Goal: Book appointment/travel/reservation

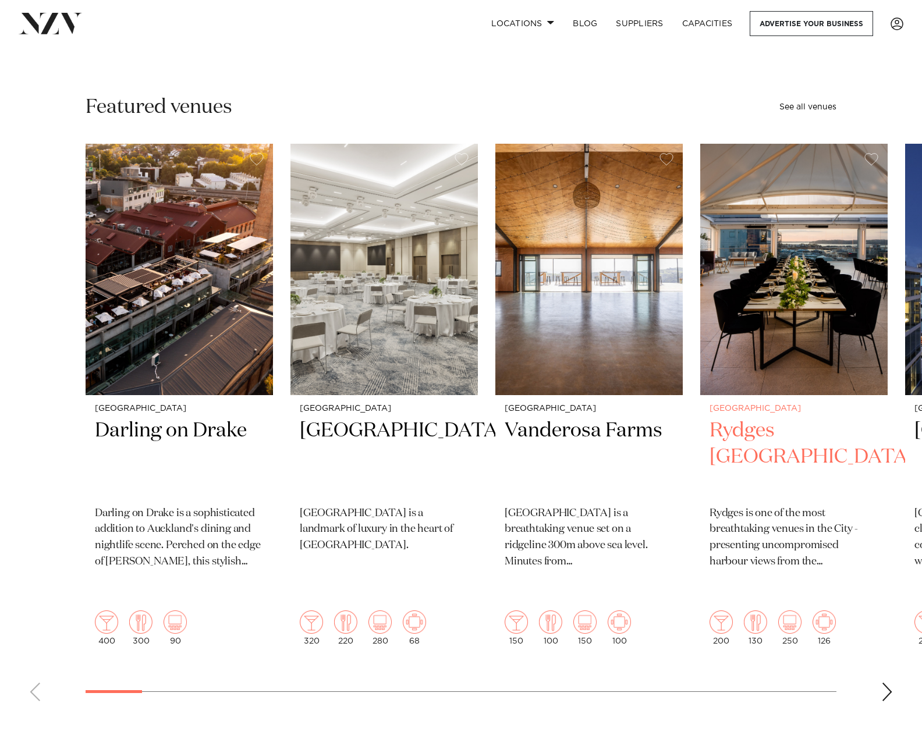
scroll to position [291, 0]
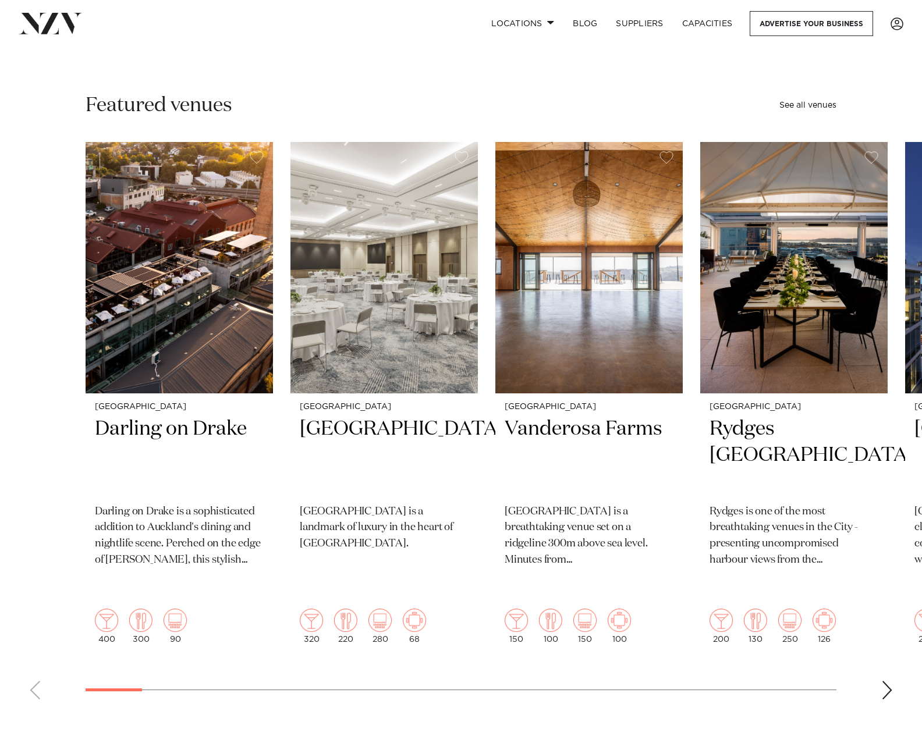
click at [886, 681] on div "Next slide" at bounding box center [887, 690] width 12 height 19
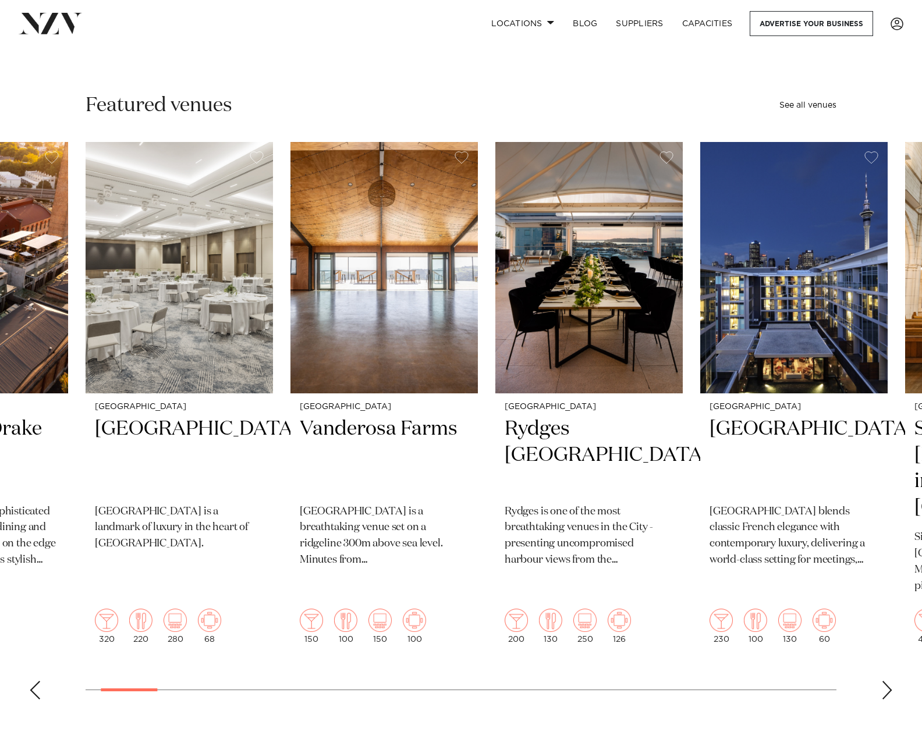
click at [885, 681] on div "Next slide" at bounding box center [887, 690] width 12 height 19
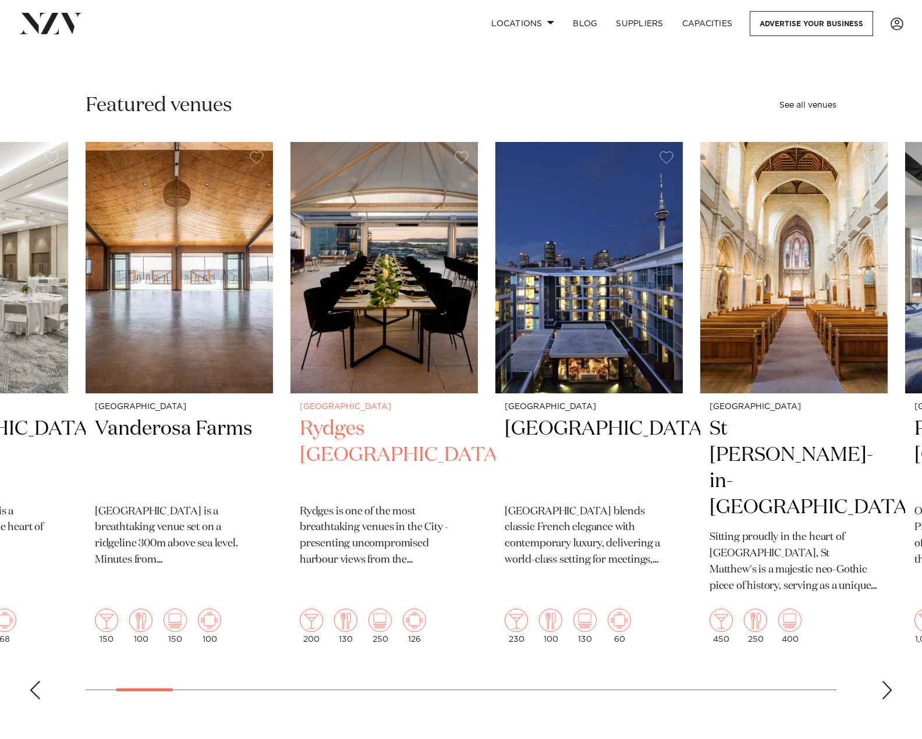
click at [404, 249] on img "4 / 49" at bounding box center [383, 267] width 187 height 251
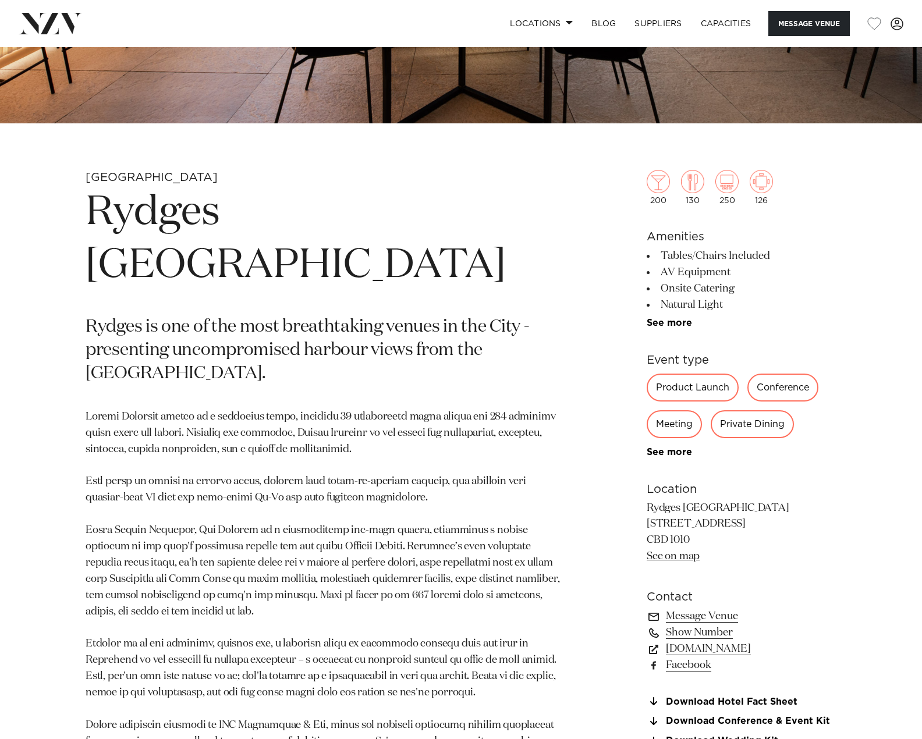
scroll to position [349, 0]
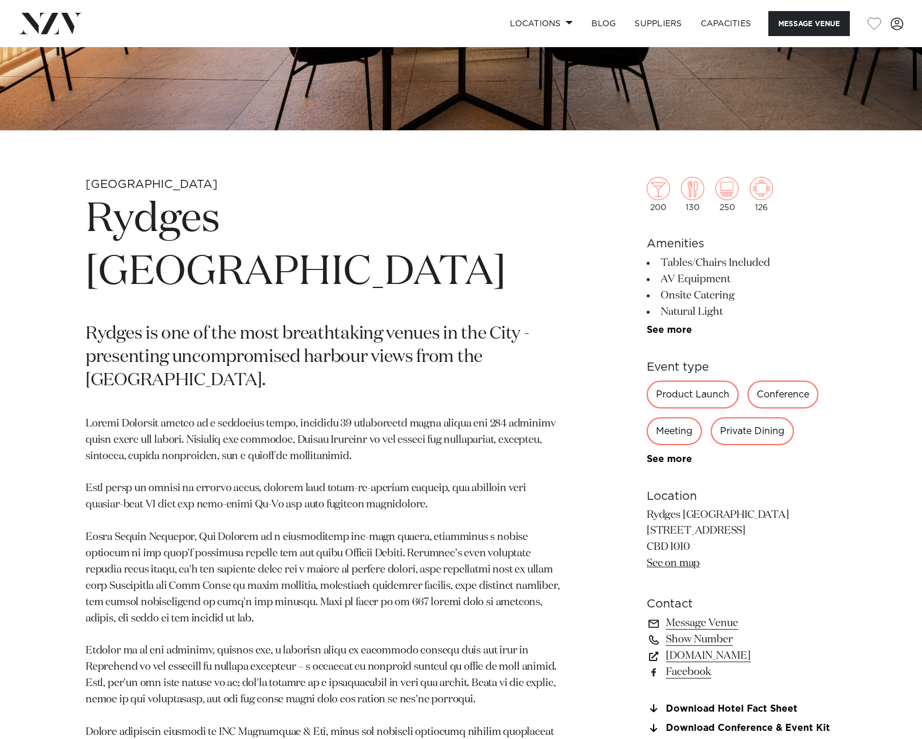
click at [672, 335] on div "200 130 250 126 Amenities Tables/Chairs Included AV Equipment Onsite Catering N…" at bounding box center [742, 442] width 190 height 624
click at [671, 328] on link "See more" at bounding box center [692, 329] width 91 height 9
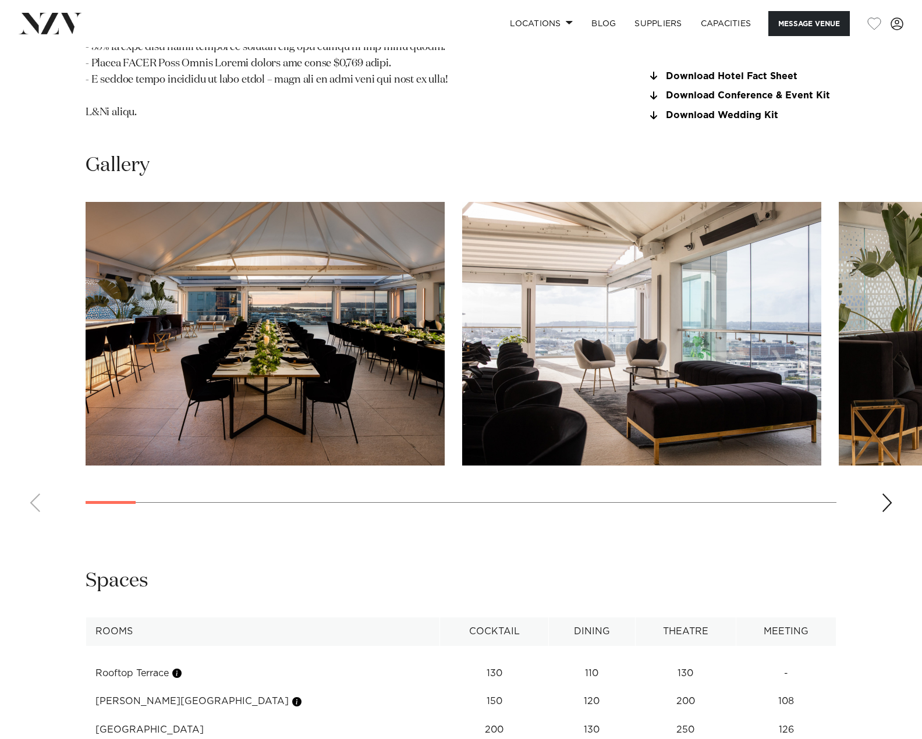
scroll to position [1397, 0]
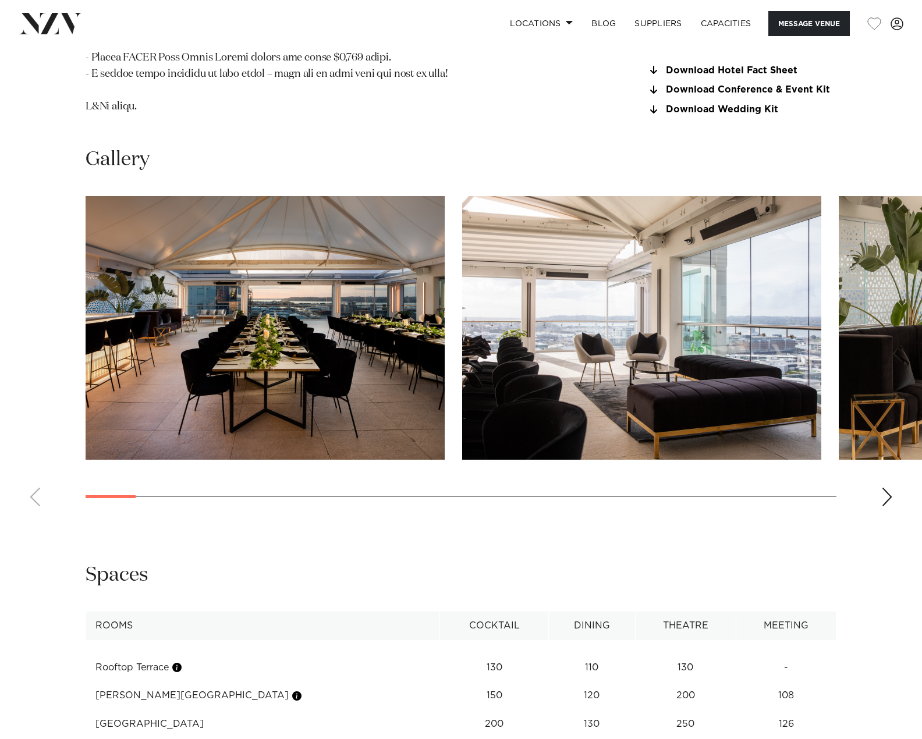
click at [885, 488] on div "Next slide" at bounding box center [887, 497] width 12 height 19
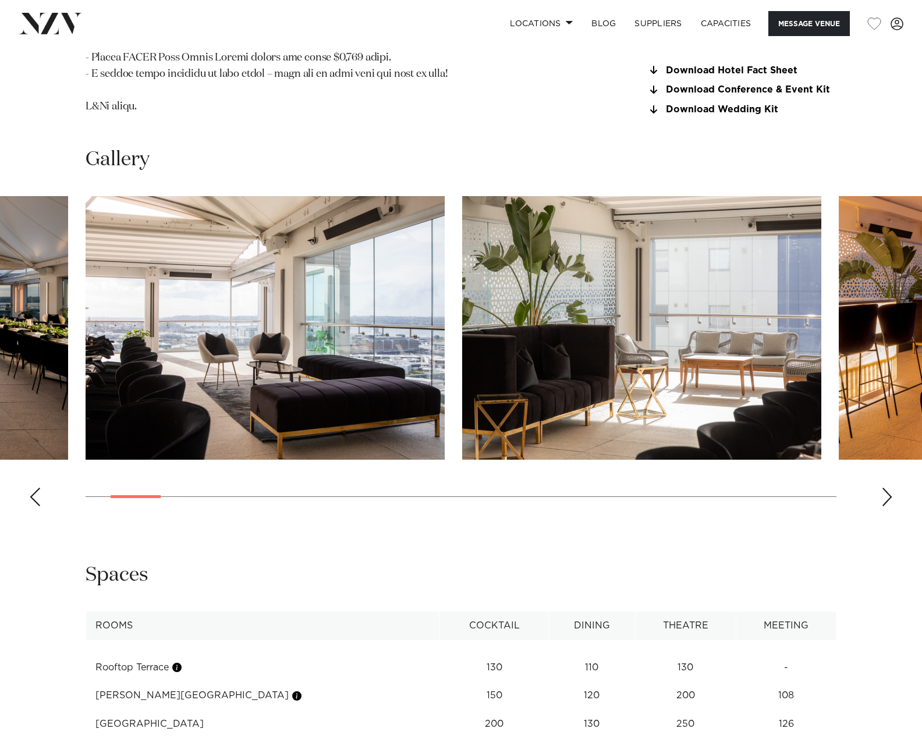
click at [884, 488] on div "Next slide" at bounding box center [887, 497] width 12 height 19
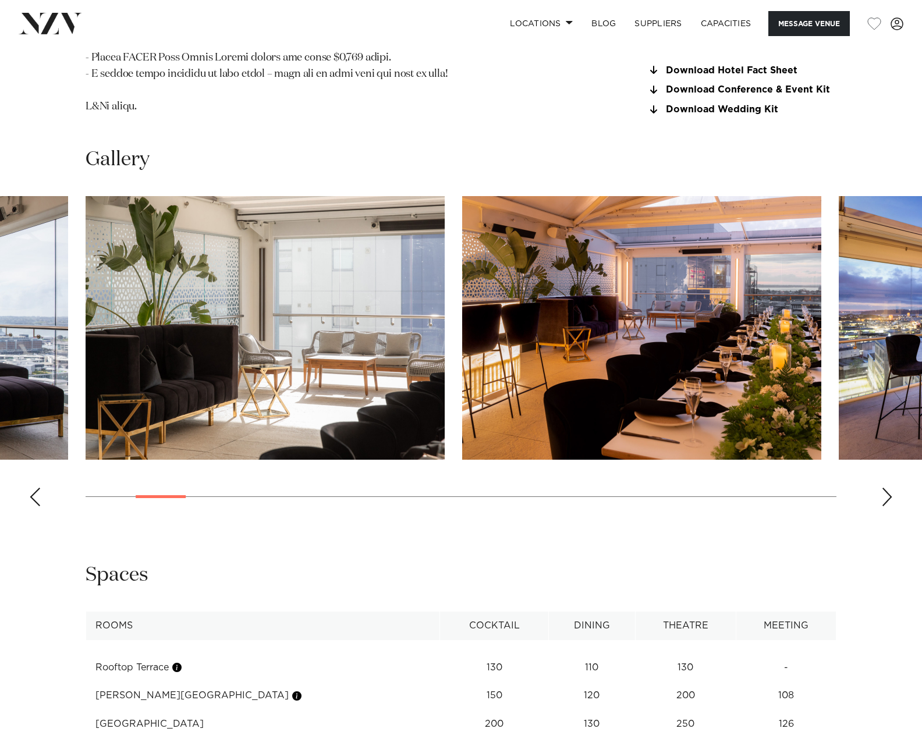
click at [882, 488] on div "Next slide" at bounding box center [887, 497] width 12 height 19
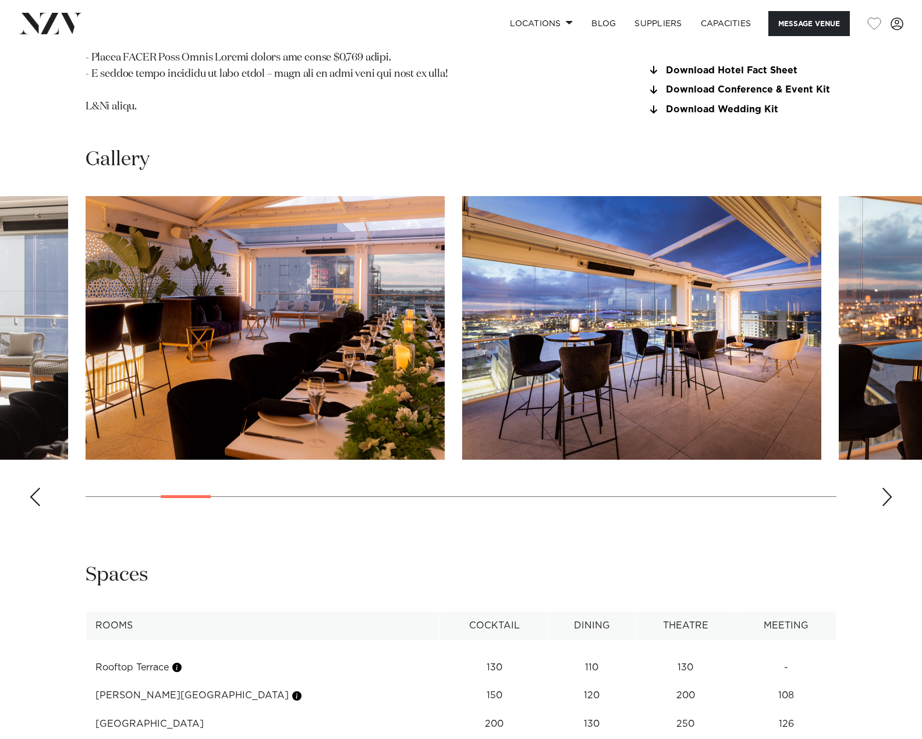
click at [882, 488] on div "Next slide" at bounding box center [887, 497] width 12 height 19
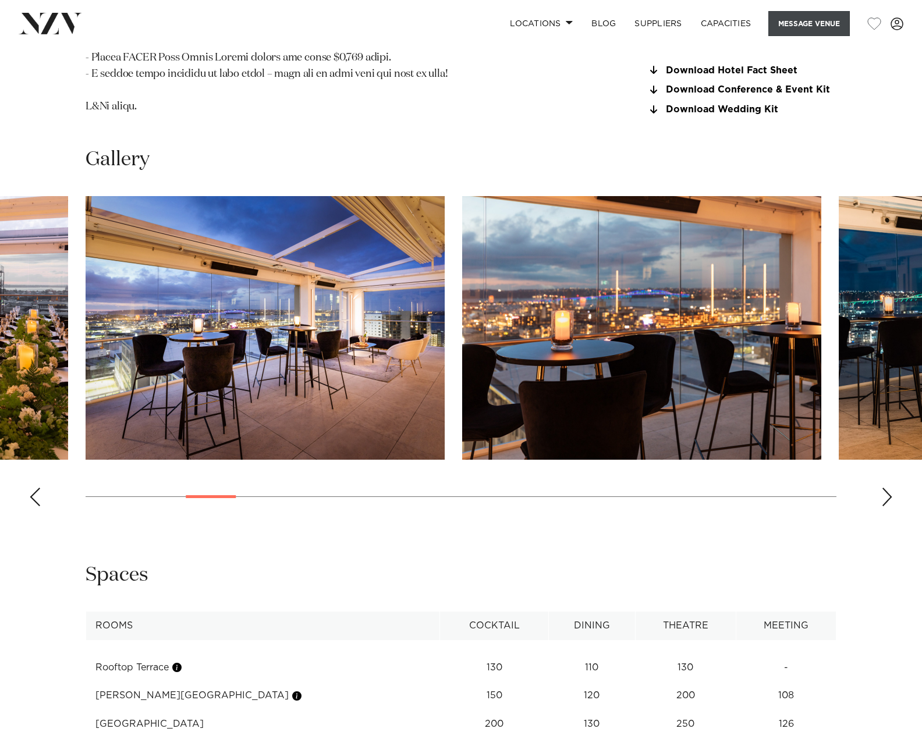
click at [812, 30] on button "Message Venue" at bounding box center [808, 23] width 81 height 25
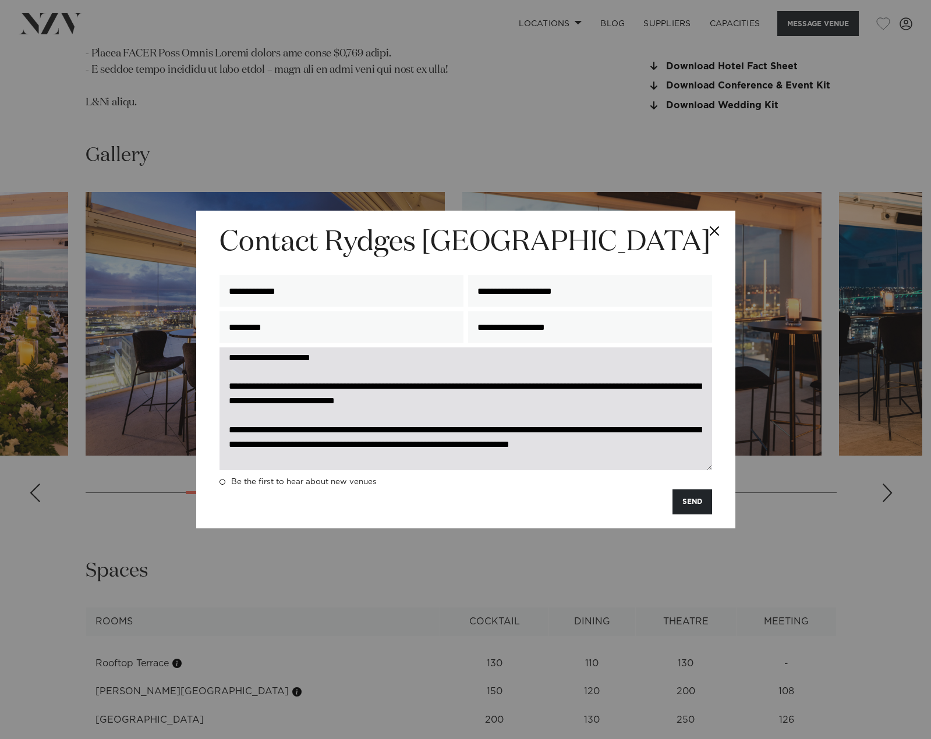
scroll to position [0, 0]
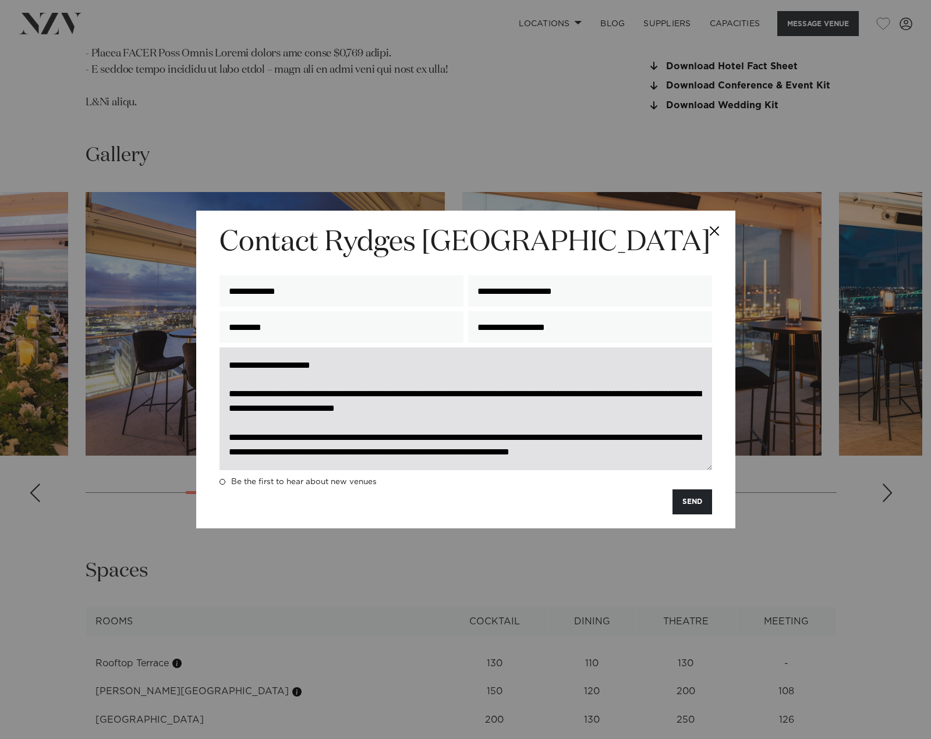
click at [532, 395] on textarea "**********" at bounding box center [465, 409] width 492 height 123
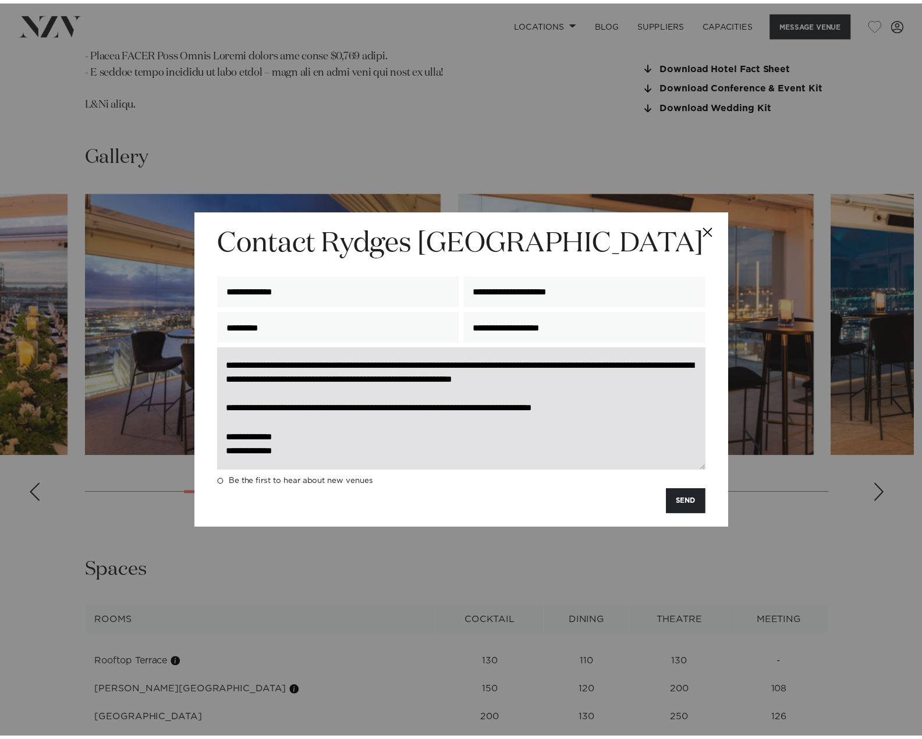
scroll to position [130, 0]
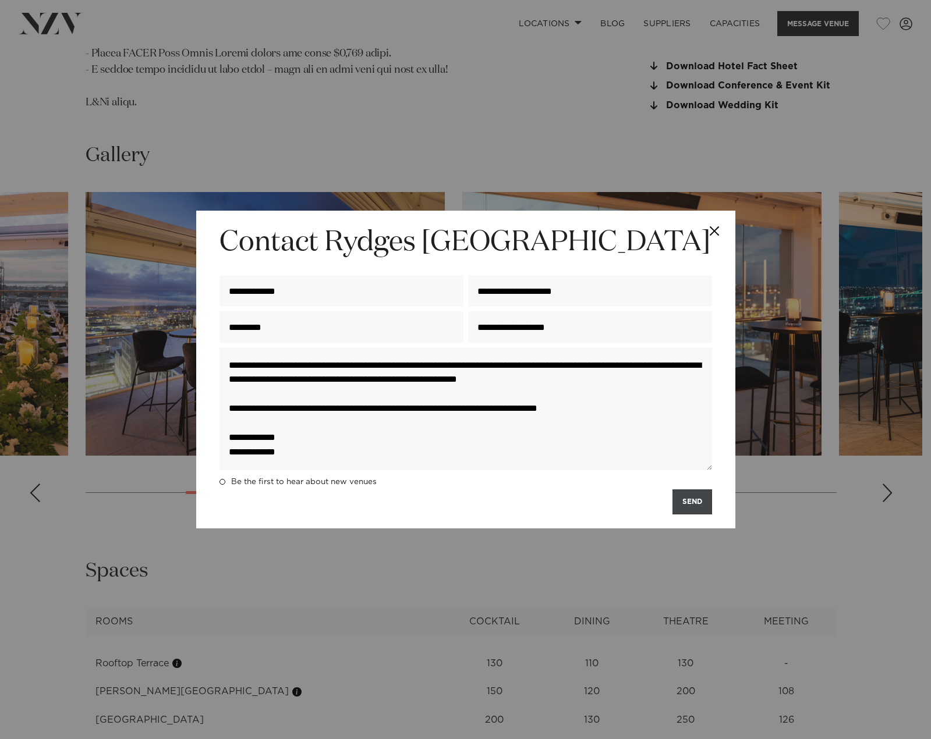
type textarea "**********"
click at [690, 504] on button "SEND" at bounding box center [692, 502] width 40 height 25
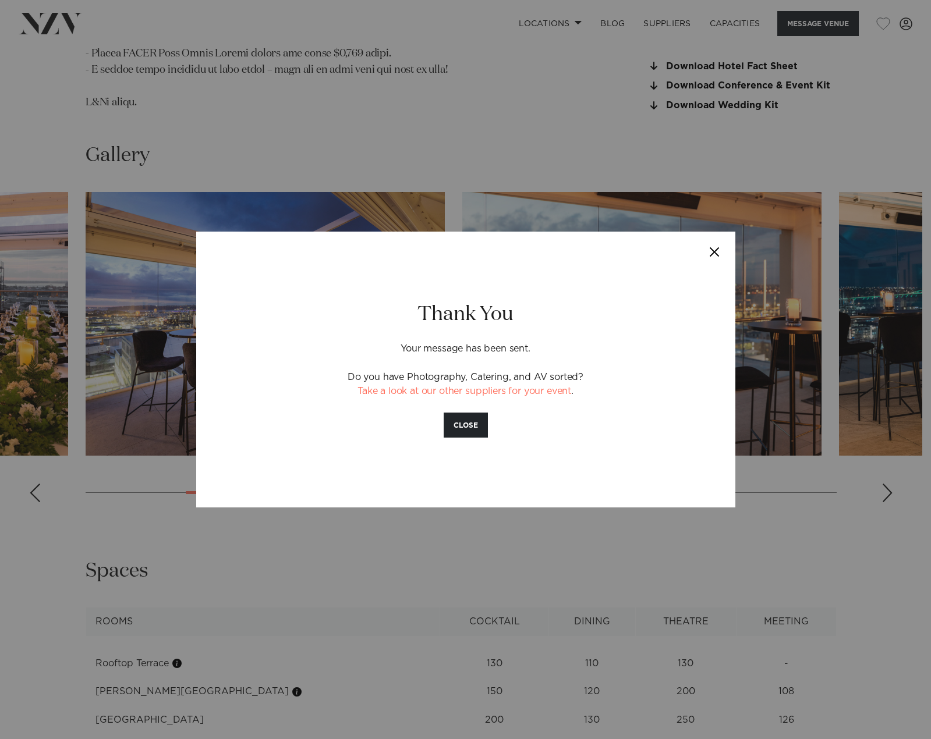
click at [719, 242] on button "Close" at bounding box center [714, 252] width 41 height 41
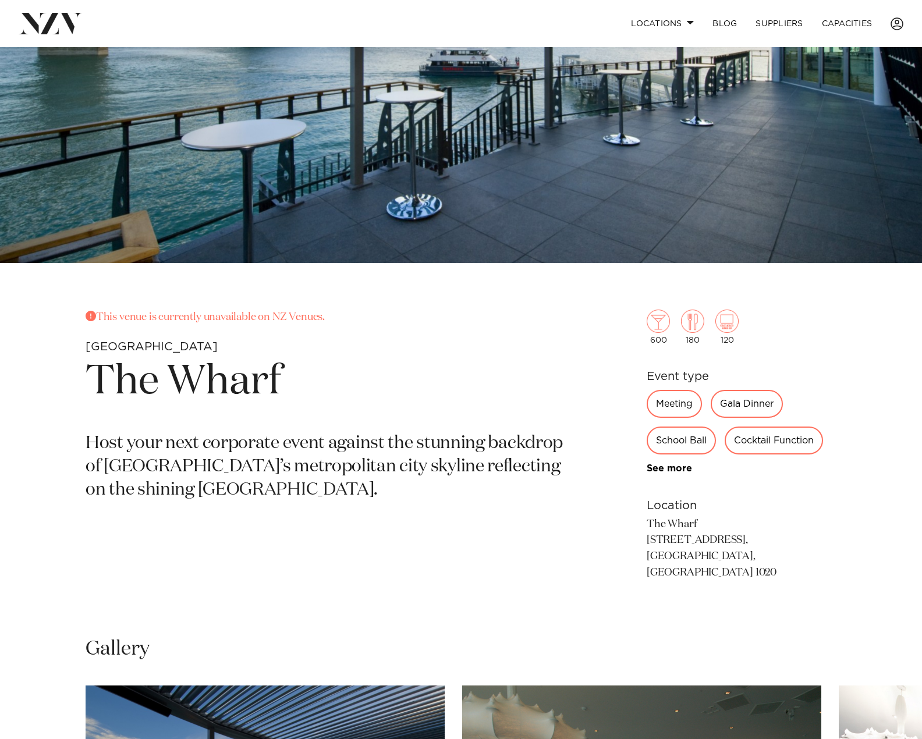
scroll to position [233, 0]
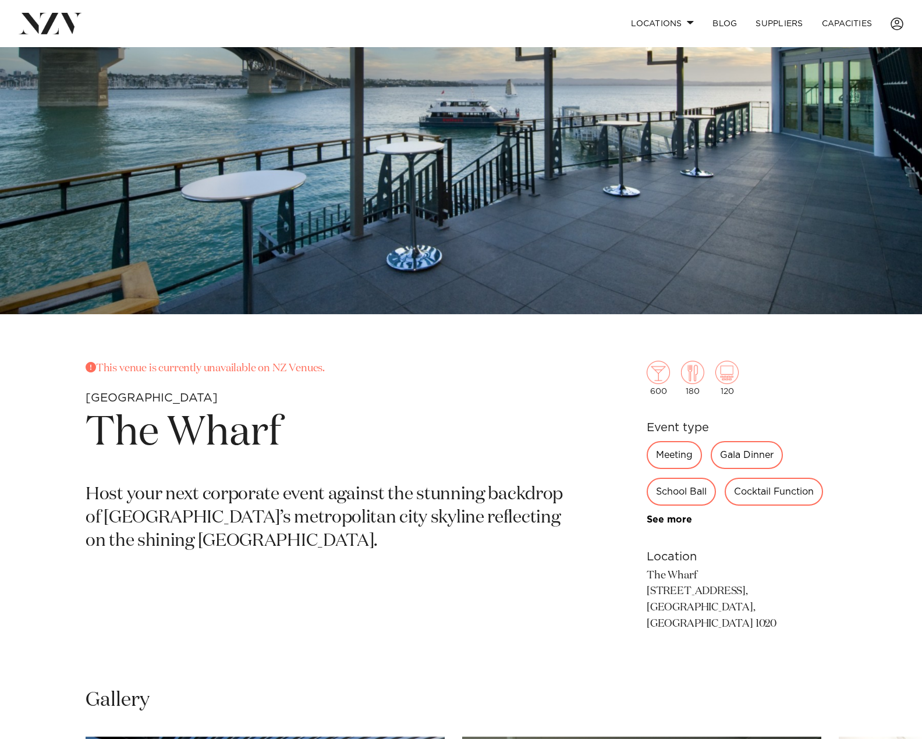
scroll to position [175, 0]
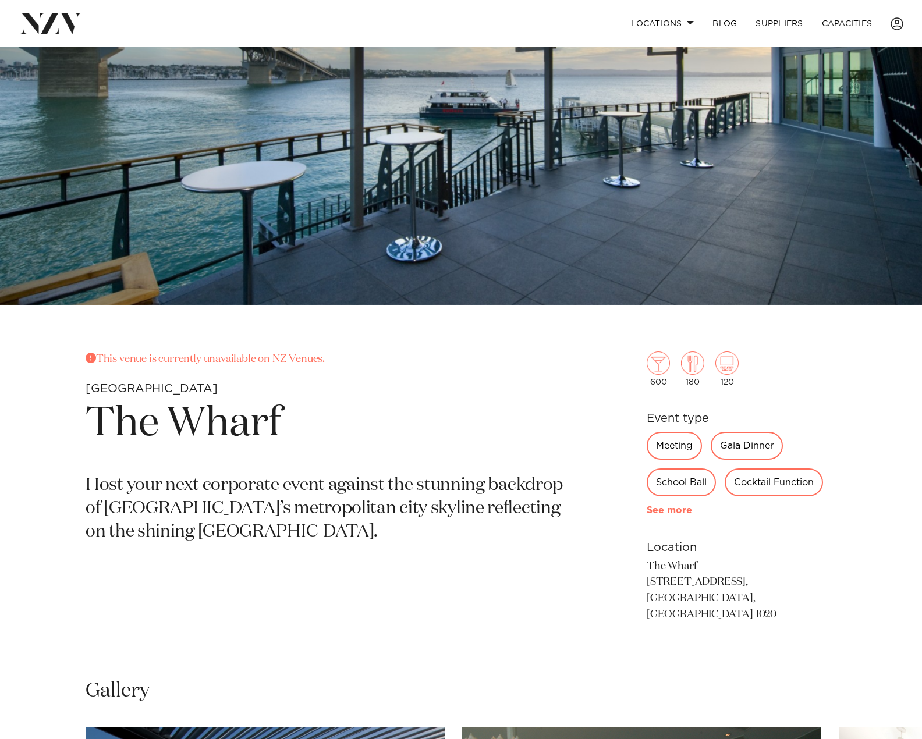
click at [665, 506] on link "See more" at bounding box center [692, 510] width 91 height 9
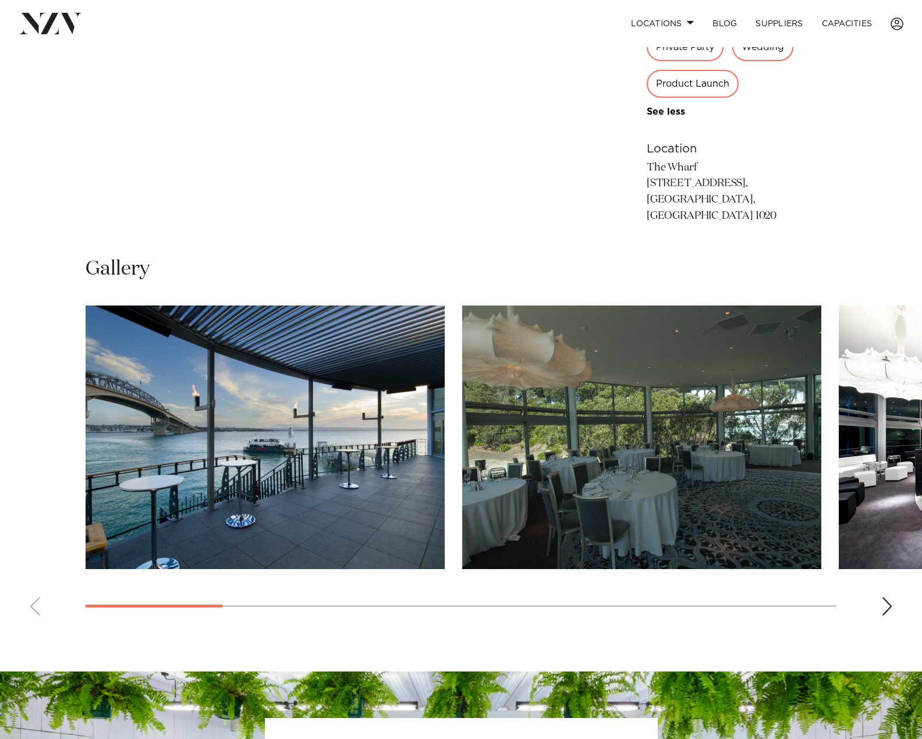
scroll to position [757, 0]
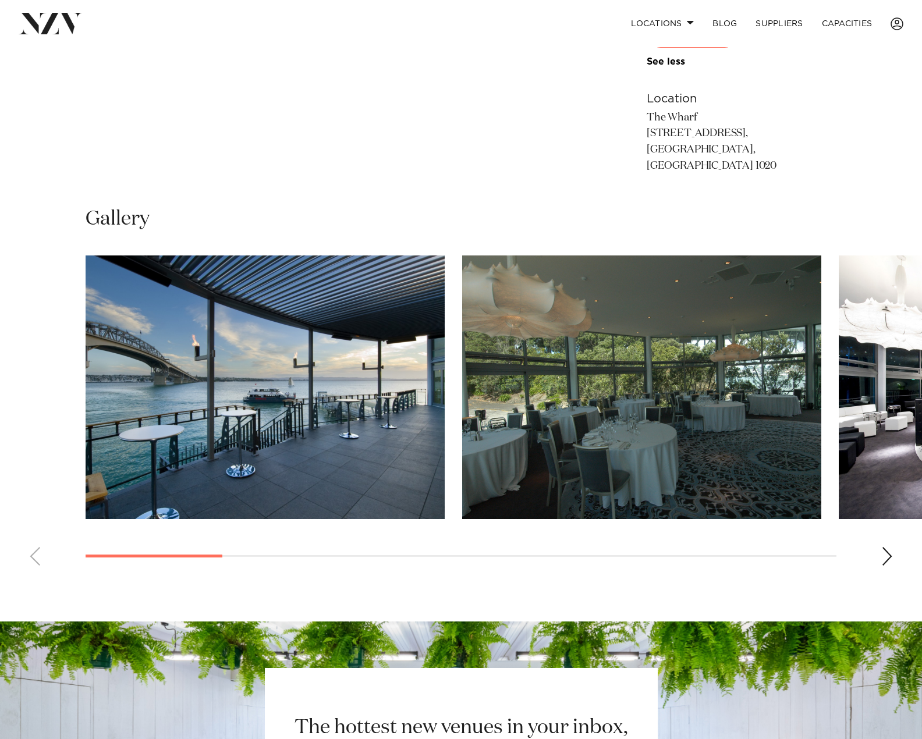
click at [326, 417] on img "1 / 11" at bounding box center [265, 388] width 359 height 264
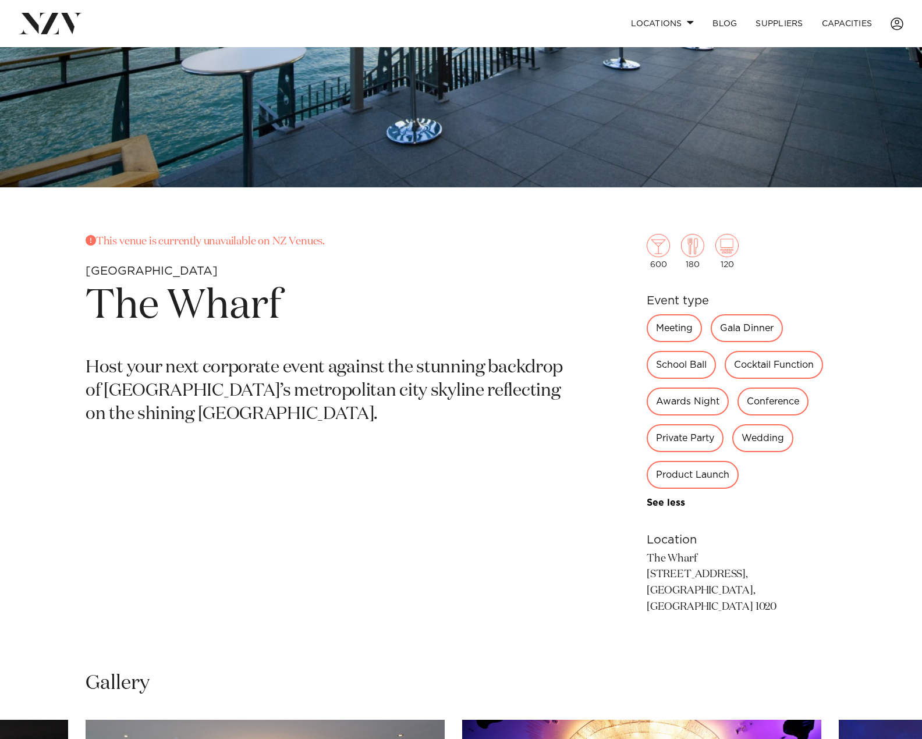
scroll to position [291, 0]
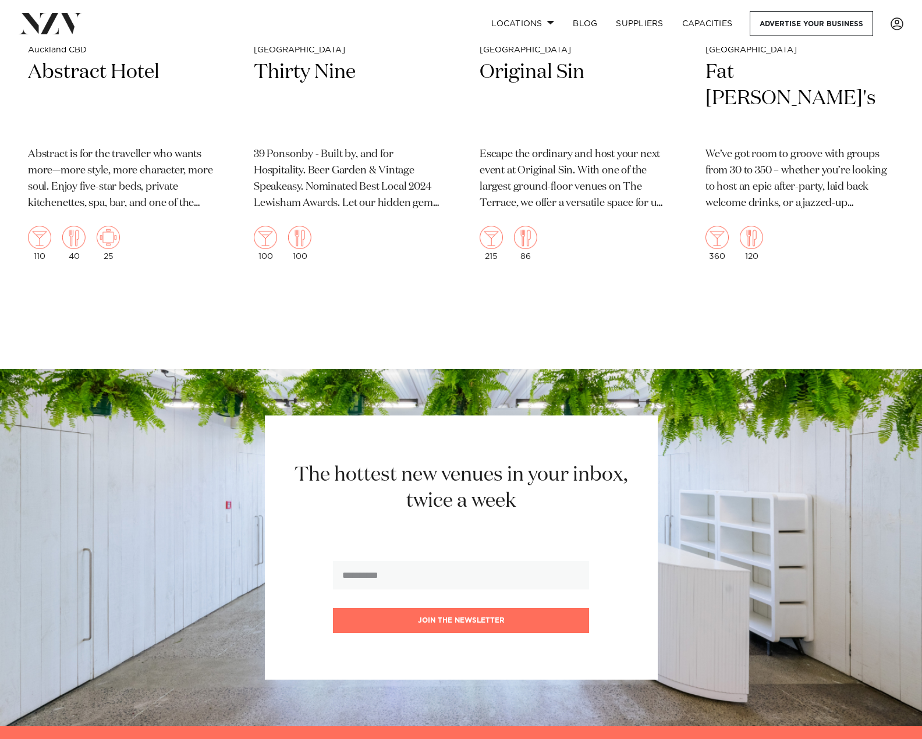
scroll to position [9197, 0]
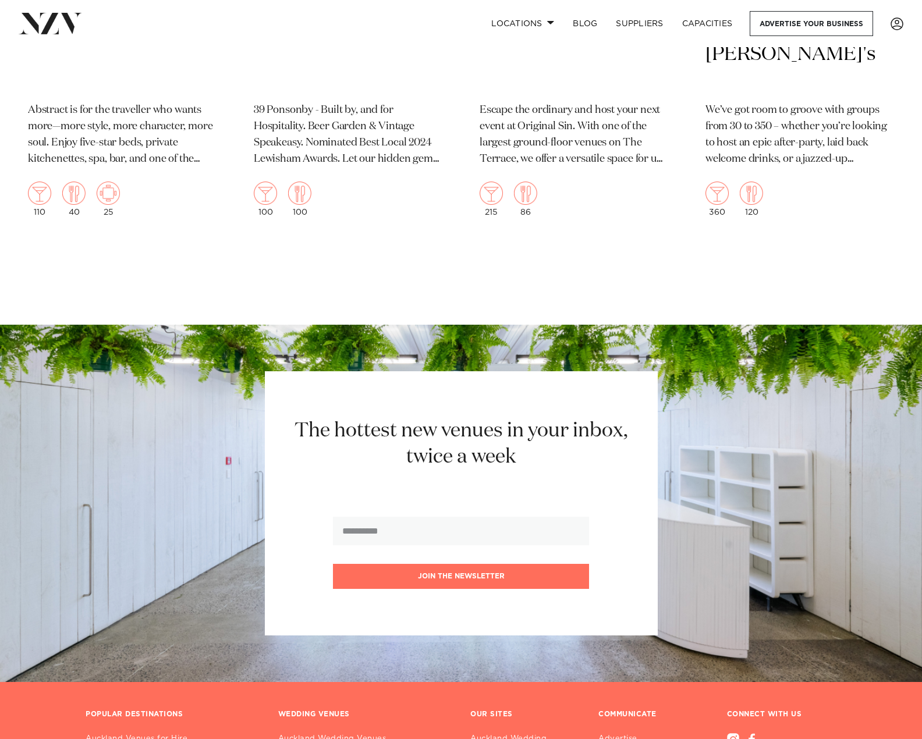
drag, startPoint x: 366, startPoint y: 517, endPoint x: 361, endPoint y: 511, distance: 8.3
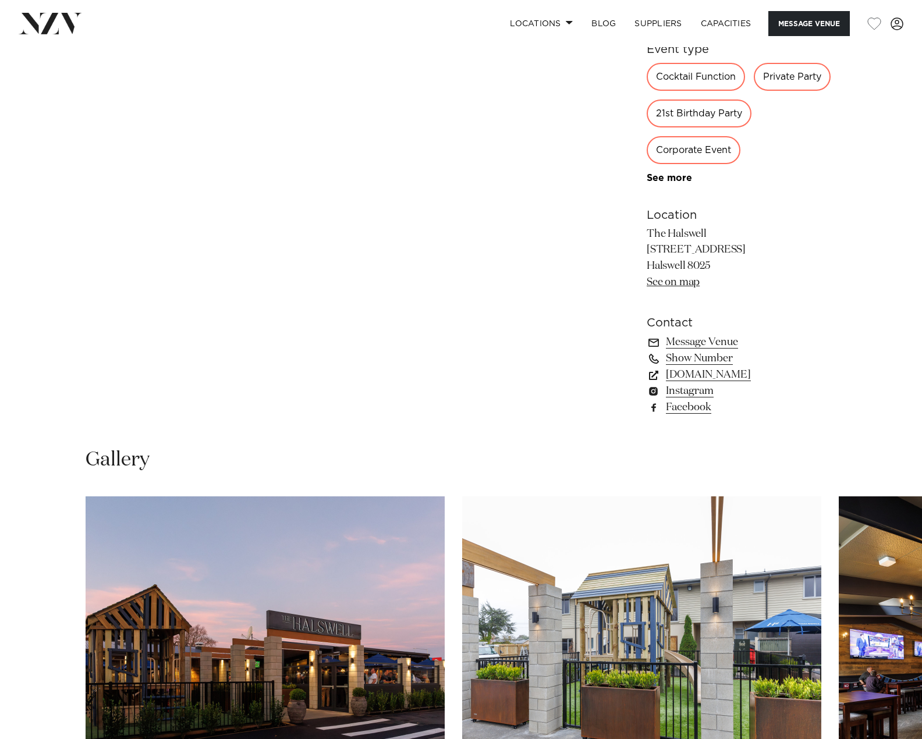
scroll to position [815, 0]
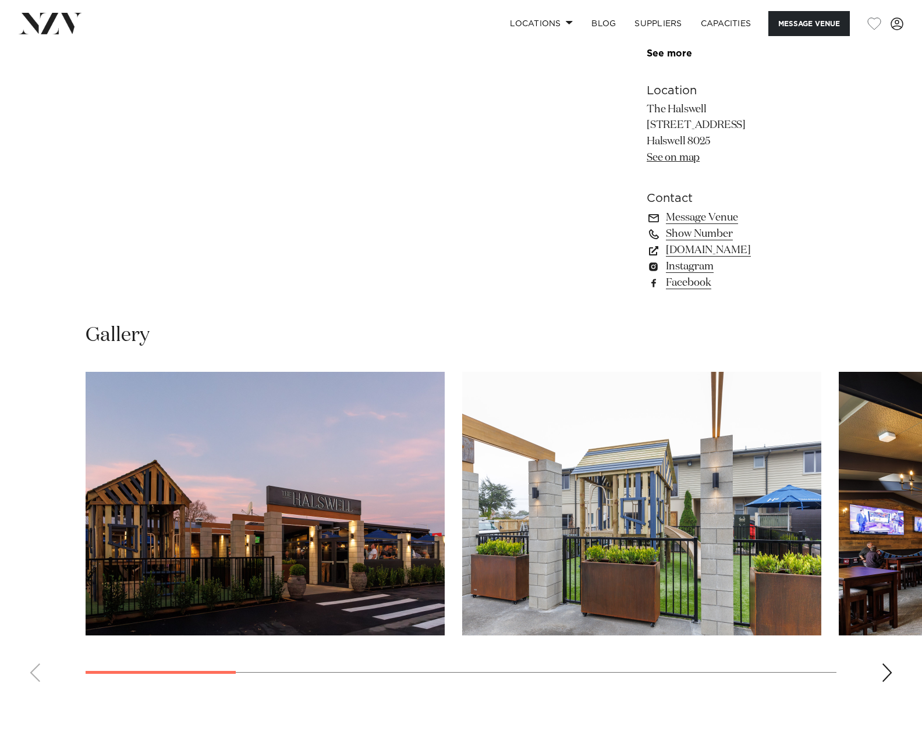
click at [347, 452] on img "1 / 10" at bounding box center [265, 504] width 359 height 264
